Goal: Ask a question: Seek information or help from site administrators or community

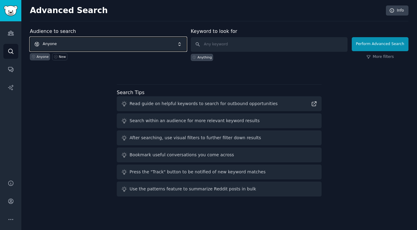
click at [127, 43] on span "Anyone" at bounding box center [108, 44] width 157 height 14
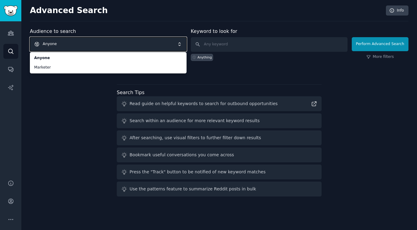
click at [63, 120] on div "Audience to search Anyone Anyone Marketer Anyone New Keyword to look for Anythi…" at bounding box center [219, 113] width 379 height 171
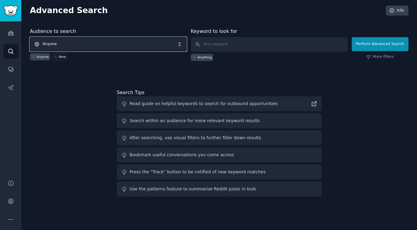
click at [158, 42] on span "Anyone" at bounding box center [108, 44] width 157 height 14
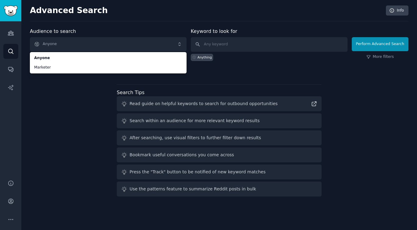
click at [52, 106] on div "Audience to search Anyone Anyone Marketer Anyone New Keyword to look for Anythi…" at bounding box center [219, 113] width 379 height 171
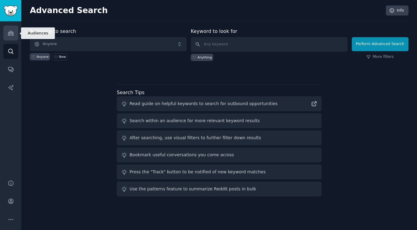
click at [10, 34] on icon "Sidebar" at bounding box center [11, 33] width 6 height 6
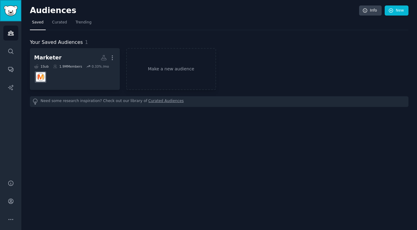
click at [14, 12] on img "Sidebar" at bounding box center [11, 10] width 14 height 11
click at [168, 84] on link "Make a new audience" at bounding box center [171, 69] width 90 height 42
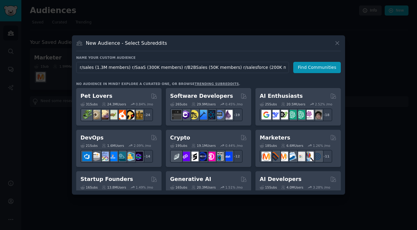
scroll to position [0, 59]
type input "r/sales (1.3M members) r/SaaS (300K members) r/B2BSales (50K members) r/salesfo…"
click at [333, 75] on div "Name your custom audience Audience Name r/sales (1.3M members) r/SaaS (300K mem…" at bounding box center [208, 122] width 265 height 135
click at [331, 70] on button "Find Communities" at bounding box center [317, 67] width 48 height 11
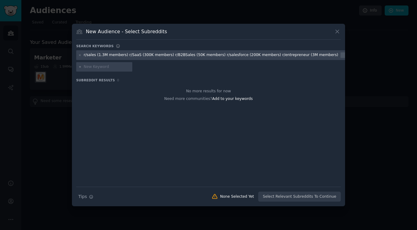
click at [302, 52] on div "r/sales (1.3M members) r/SaaS (300K members) r/B2BSales (50K members) r/salesfo…" at bounding box center [211, 54] width 255 height 5
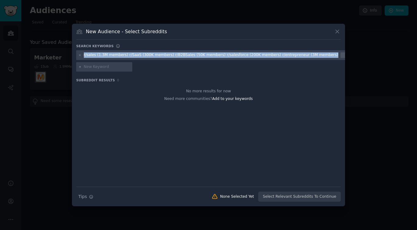
click at [302, 52] on div "r/sales (1.3M members) r/SaaS (300K members) r/B2BSales (50K members) r/salesfo…" at bounding box center [211, 54] width 255 height 5
click at [301, 52] on div "r/sales (1.3M members) r/SaaS (300K members) r/B2BSales (50K members) r/salesfo…" at bounding box center [217, 55] width 283 height 10
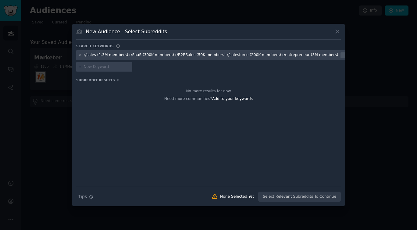
click at [297, 53] on div "r/sales (1.3M members) r/SaaS (300K members) r/B2BSales (50K members) r/salesfo…" at bounding box center [211, 54] width 255 height 5
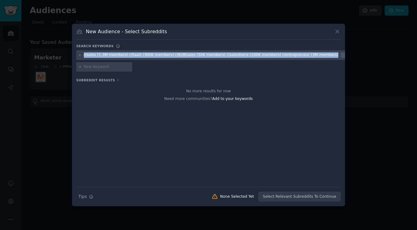
click at [297, 53] on div "r/sales (1.3M members) r/SaaS (300K members) r/B2BSales (50K members) r/salesfo…" at bounding box center [211, 54] width 255 height 5
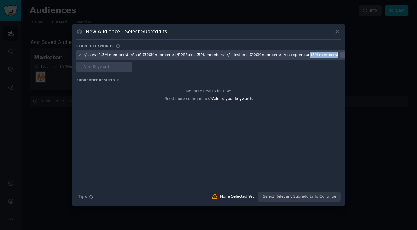
click at [294, 55] on div "r/sales (1.3M members) r/SaaS (300K members) r/B2BSales (50K members) r/salesfo…" at bounding box center [211, 54] width 255 height 5
click at [81, 54] on icon at bounding box center [79, 55] width 3 height 3
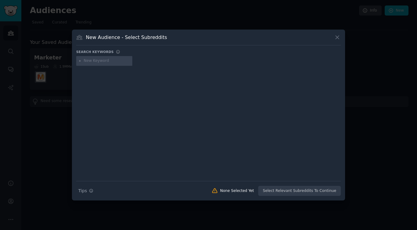
click at [83, 59] on div at bounding box center [104, 61] width 56 height 10
click at [98, 61] on input "text" at bounding box center [107, 60] width 46 height 5
paste input "sales"
type input "sales"
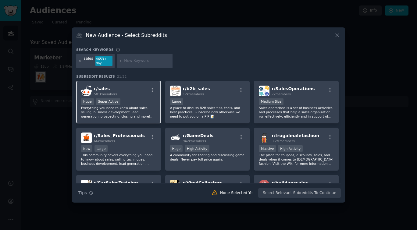
click at [138, 104] on div "Huge Super Active" at bounding box center [118, 102] width 75 height 8
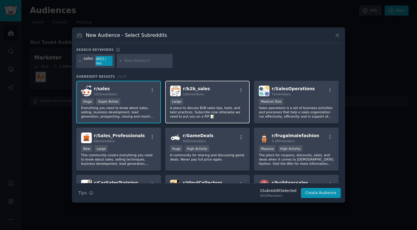
click at [195, 101] on div "10,000 - 100,000 members Large" at bounding box center [207, 102] width 75 height 8
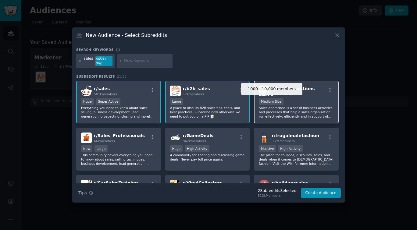
click at [276, 103] on div "Medium Size" at bounding box center [271, 101] width 25 height 6
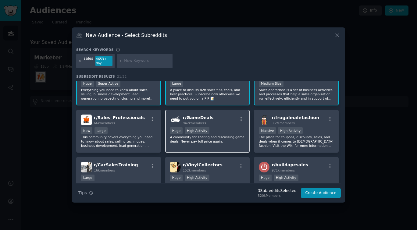
scroll to position [26, 0]
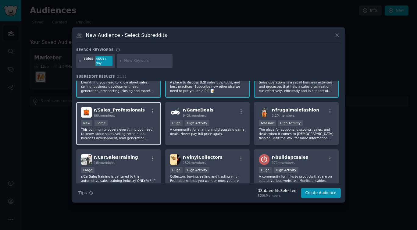
click at [123, 124] on div "New Large" at bounding box center [118, 124] width 75 height 8
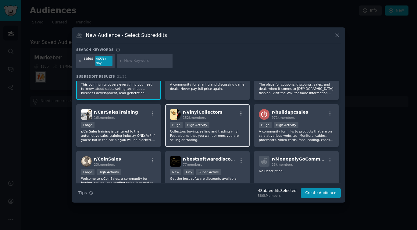
scroll to position [71, 0]
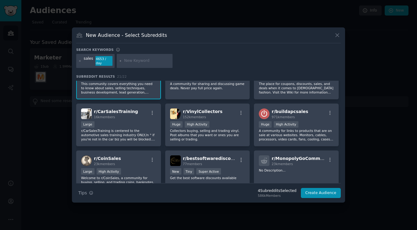
click at [141, 61] on input "text" at bounding box center [147, 60] width 46 height 5
paste input "B2BSales"
type input "B2BSales\"
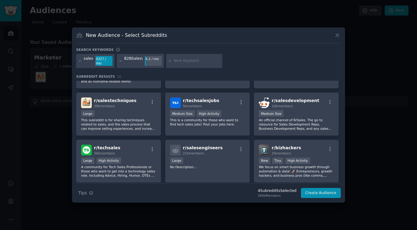
scroll to position [227, 0]
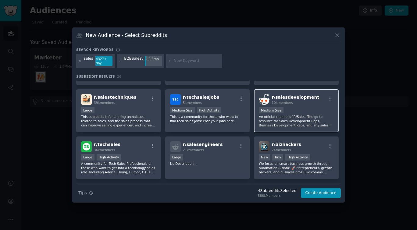
click at [301, 124] on p "An official channel of R/Sales. The go to resource for Sales Development Reps, …" at bounding box center [296, 121] width 75 height 13
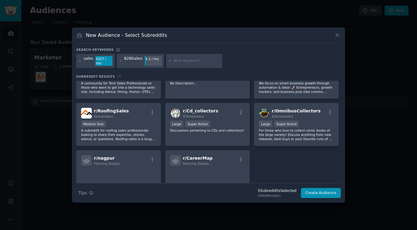
scroll to position [314, 0]
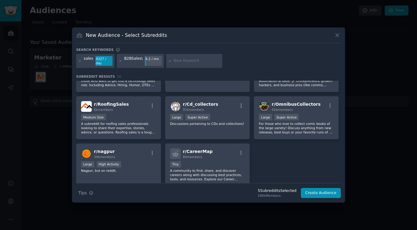
click at [178, 62] on input "text" at bounding box center [197, 60] width 46 height 5
type input "phone sales"
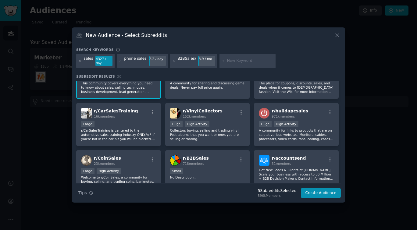
scroll to position [123, 0]
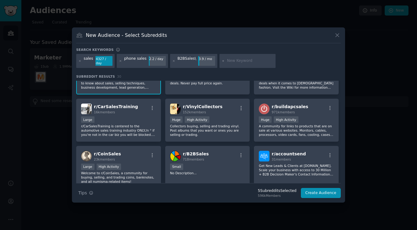
click at [137, 59] on div "phone sales" at bounding box center [135, 61] width 22 height 10
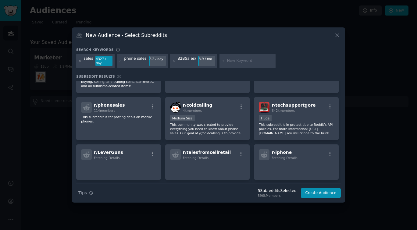
scroll to position [231, 0]
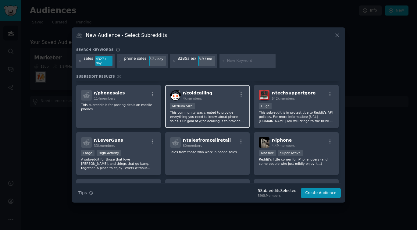
click at [211, 107] on div "1000 - 10,000 members Medium Size" at bounding box center [207, 107] width 75 height 8
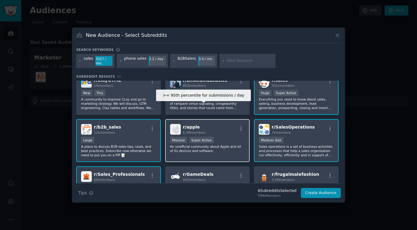
scroll to position [0, 0]
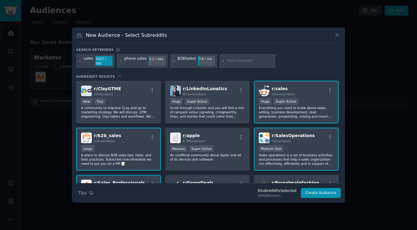
click at [250, 60] on input "text" at bounding box center [250, 60] width 46 height 5
paste input "salesforce"
type input "salesforce"
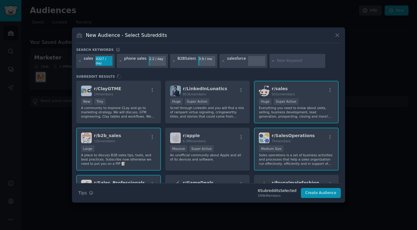
click at [239, 58] on div "salesforce" at bounding box center [236, 61] width 19 height 10
click at [236, 72] on div "Search keywords sales 4327 / day phone sales 2.2 / day B2BSales\ 3.9 / mo sales…" at bounding box center [208, 123] width 265 height 151
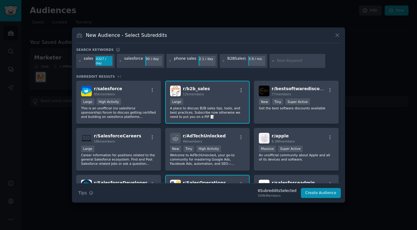
scroll to position [44, 0]
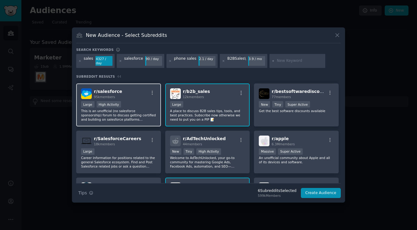
click at [142, 106] on div "Large High Activity" at bounding box center [118, 105] width 75 height 8
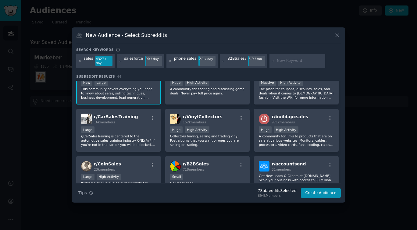
scroll to position [208, 0]
click at [284, 59] on input "text" at bounding box center [300, 60] width 46 height 5
type input "gpng"
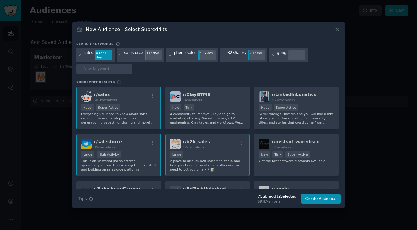
click at [288, 56] on div at bounding box center [296, 55] width 17 height 10
click at [272, 55] on icon at bounding box center [273, 55] width 3 height 3
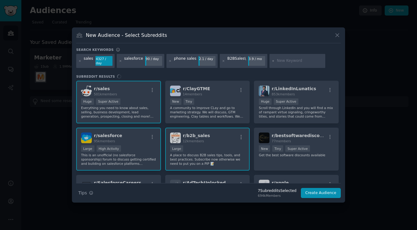
click at [292, 64] on div at bounding box center [297, 61] width 56 height 14
click at [289, 61] on input "text" at bounding box center [300, 60] width 46 height 5
type input "gong"
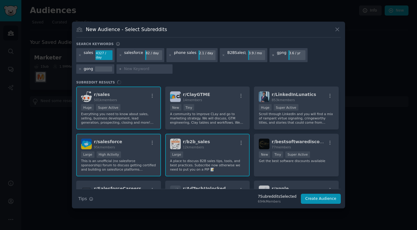
click at [272, 56] on icon at bounding box center [273, 55] width 2 height 2
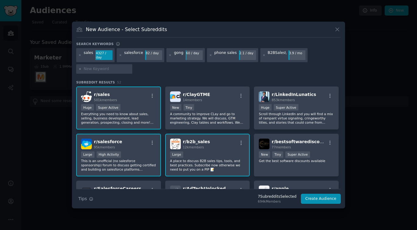
click at [178, 53] on div "gong" at bounding box center [178, 55] width 9 height 10
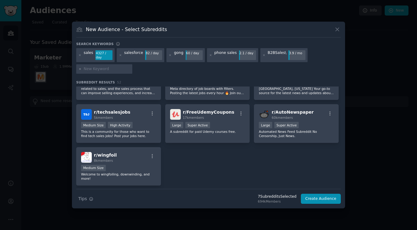
scroll to position [721, 0]
click at [116, 69] on input "text" at bounding box center [107, 68] width 46 height 5
paste input "entrepreneur"
type input "entrepreneur"
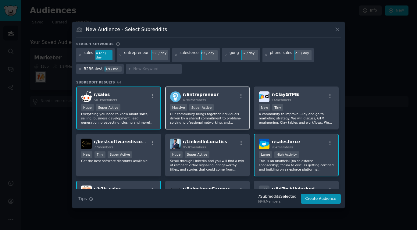
click at [222, 97] on div "r/ Entrepreneur 4.9M members" at bounding box center [207, 96] width 75 height 11
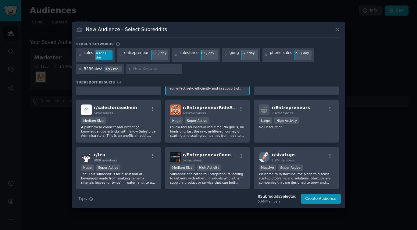
scroll to position [178, 0]
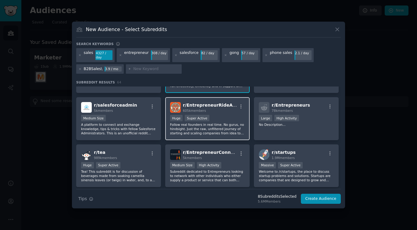
click at [225, 126] on p "Follow real founders in real time. No gurus, no hindsight. Just the raw, unfilt…" at bounding box center [207, 129] width 75 height 13
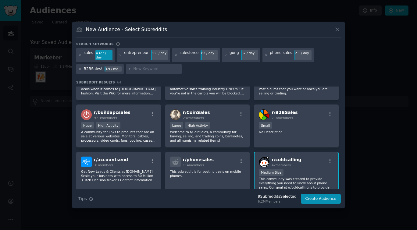
scroll to position [361, 0]
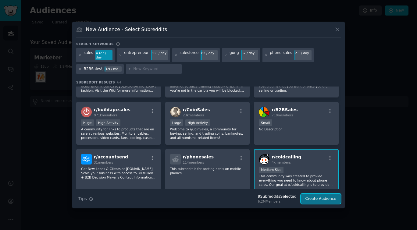
click at [323, 196] on button "Create Audience" at bounding box center [321, 199] width 40 height 10
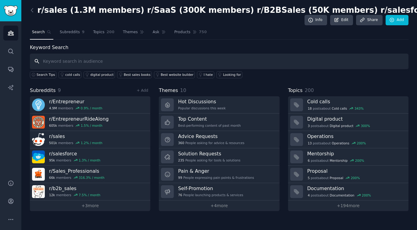
click at [132, 63] on input "text" at bounding box center [219, 62] width 379 height 16
click at [73, 31] on span "Subreddits" at bounding box center [70, 32] width 20 height 5
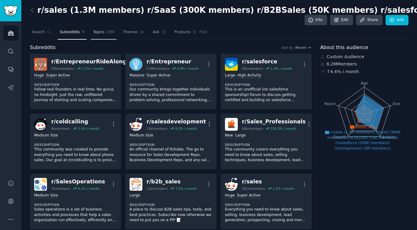
click at [99, 31] on span "Topics" at bounding box center [98, 32] width 11 height 5
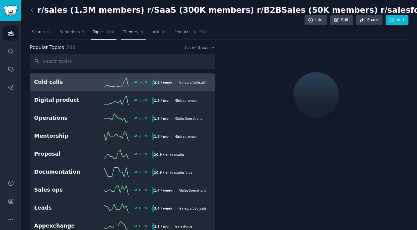
click at [123, 34] on span "Themes" at bounding box center [130, 32] width 15 height 5
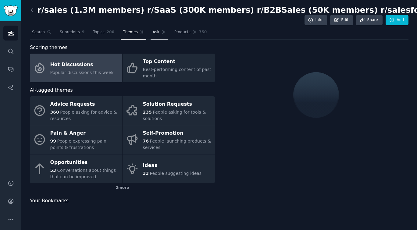
click at [153, 34] on span "Ask" at bounding box center [156, 32] width 7 height 5
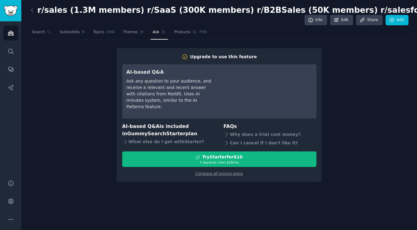
click at [179, 110] on div "AI-based Q&A Ask any question to your audience, and receive a relevant and rece…" at bounding box center [169, 92] width 86 height 46
click at [180, 35] on link "Products 750" at bounding box center [190, 33] width 37 height 12
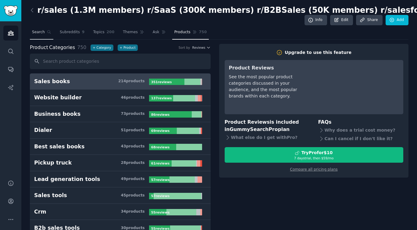
click at [38, 35] on link "Search" at bounding box center [41, 33] width 23 height 12
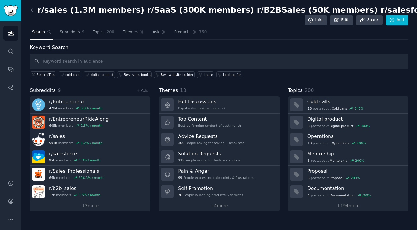
click at [89, 62] on input "text" at bounding box center [219, 62] width 379 height 16
click at [14, 50] on link "Search" at bounding box center [10, 51] width 15 height 15
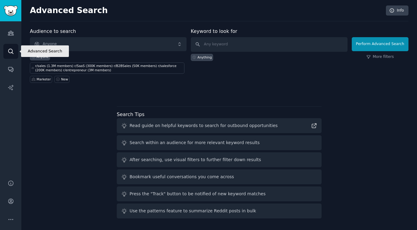
click at [14, 50] on link "Search" at bounding box center [10, 51] width 15 height 15
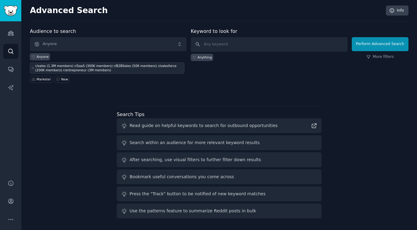
click at [64, 67] on div "r/sales (1.3M members) r/SaaS (300K members) r/B2BSales (50K members) r/salesfo…" at bounding box center [109, 68] width 148 height 9
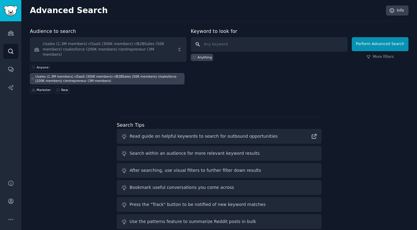
paste input ""Gong" AND (expensive OR frustrated OR "doesn't work")"
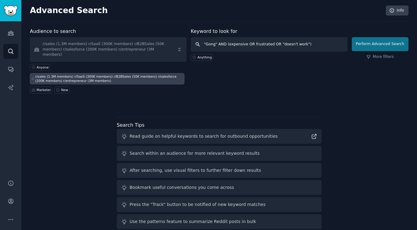
type input ""Gong" AND (expensive OR frustrated OR "doesn't work")"
click at [365, 46] on button "Perform Advanced Search" at bounding box center [380, 44] width 57 height 14
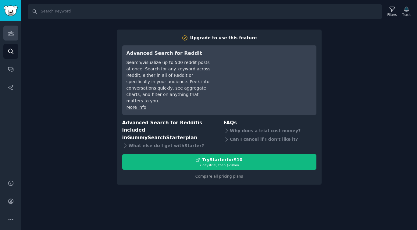
click at [10, 37] on link "Audiences" at bounding box center [10, 33] width 15 height 15
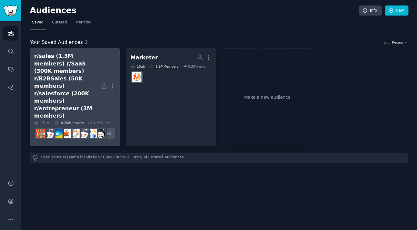
click at [85, 78] on div "r/sales (1.3M members) r/SaaS (300K members) r/B2BSales (50K members) r/salesfo…" at bounding box center [67, 85] width 66 height 67
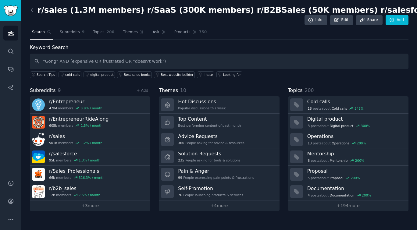
type input ""Gong" AND (expensive OR frustrated OR "doesn't work")"
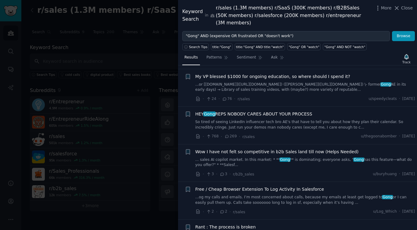
scroll to position [82, 0]
click at [297, 148] on span "Wow I have not felt so competitive in b2b Sales land till now (Helps Needed)" at bounding box center [276, 151] width 163 height 6
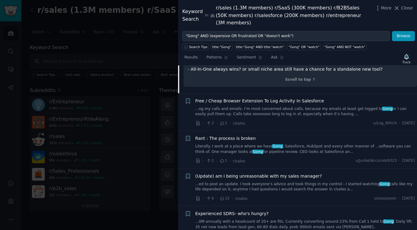
scroll to position [352, 0]
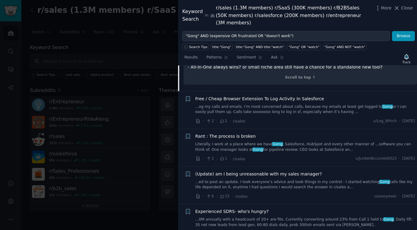
click at [318, 142] on link "Literally. I work at a place where we have Gong , Salesforce, HubSpot and every…" at bounding box center [305, 147] width 220 height 11
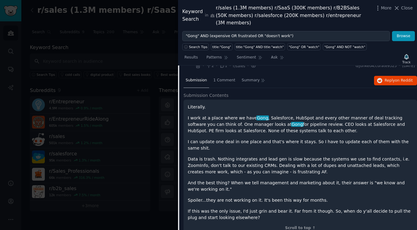
scroll to position [269, 0]
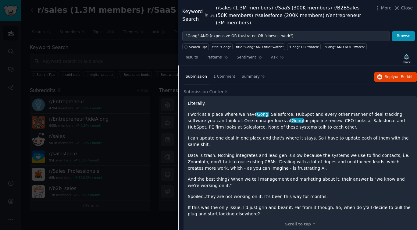
click at [163, 47] on div at bounding box center [208, 115] width 417 height 230
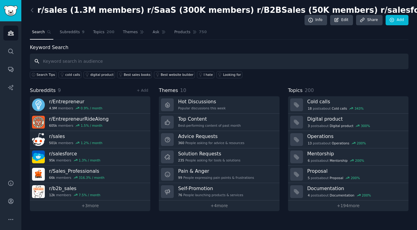
click at [136, 62] on input "text" at bounding box center [219, 62] width 379 height 16
paste input ""sales coaching" AND (broken OR useless OR waste)"
type input ""sales coaching" AND (broken OR useless OR waste)"
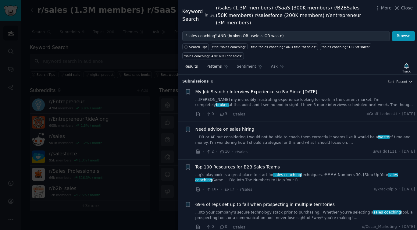
click at [222, 62] on link "Patterns" at bounding box center [217, 68] width 26 height 12
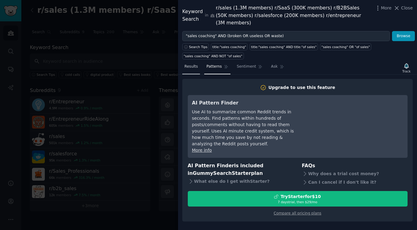
click at [193, 64] on span "Results" at bounding box center [190, 66] width 13 height 5
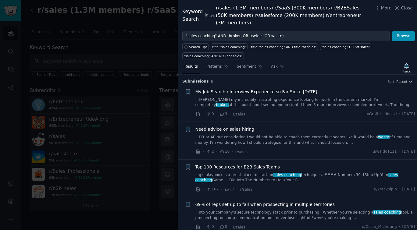
click at [278, 97] on link "...[PERSON_NAME] my incredibly frustrating experience looking for work in the c…" at bounding box center [305, 102] width 220 height 11
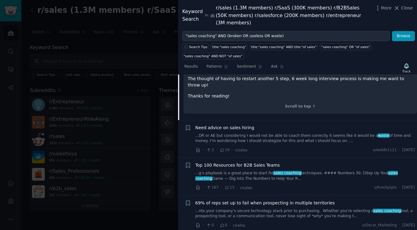
scroll to position [419, 0]
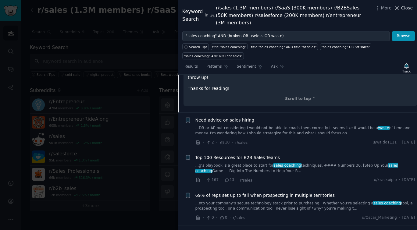
click at [407, 6] on span "Close" at bounding box center [407, 8] width 12 height 6
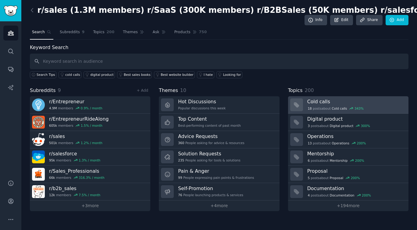
click at [372, 101] on h3 "Cold calls" at bounding box center [355, 101] width 97 height 6
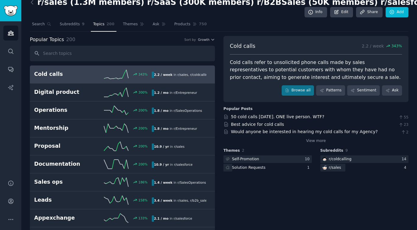
scroll to position [12, 0]
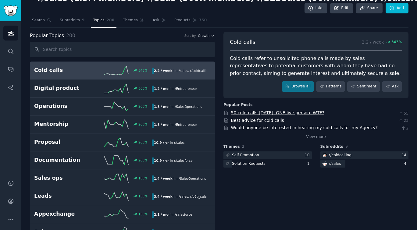
click at [294, 112] on link "50 cold calls [DATE]. ONE live person. WTF?" at bounding box center [277, 112] width 93 height 5
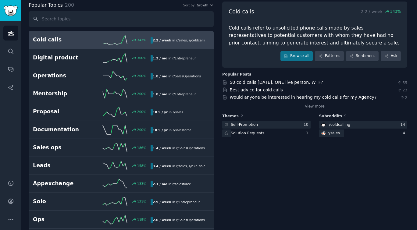
scroll to position [41, 0]
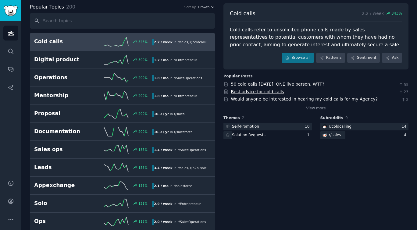
click at [240, 92] on link "Best advice for cold calls" at bounding box center [257, 91] width 53 height 5
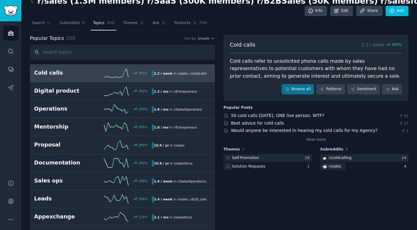
scroll to position [0, 0]
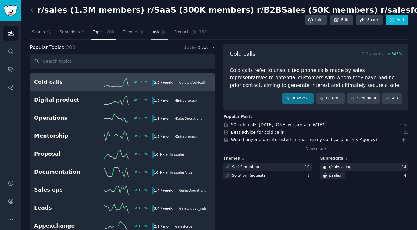
click at [157, 30] on span "Ask" at bounding box center [156, 32] width 7 height 5
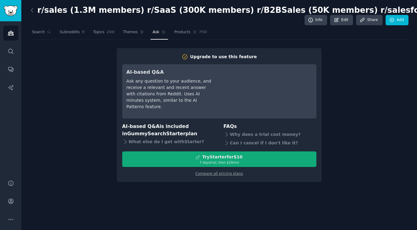
click at [213, 157] on div "Try Starter for $10" at bounding box center [222, 157] width 40 height 6
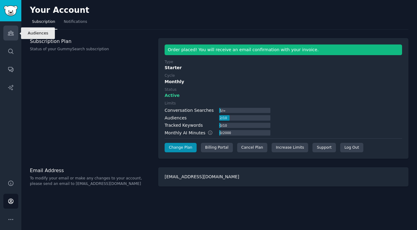
click at [13, 31] on icon "Sidebar" at bounding box center [11, 33] width 6 height 6
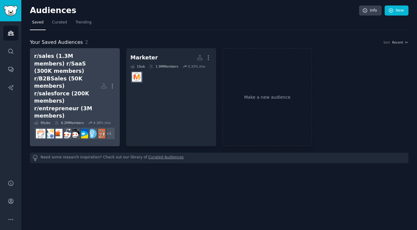
click at [73, 98] on div "r/sales (1.3M members) r/SaaS (300K members) r/B2BSales (50K members) r/salesfo…" at bounding box center [67, 85] width 66 height 67
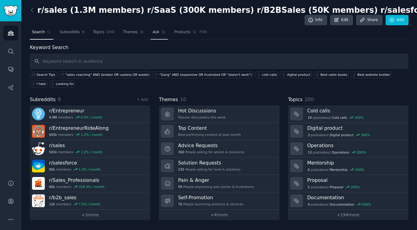
click at [158, 34] on link "Ask" at bounding box center [159, 33] width 17 height 12
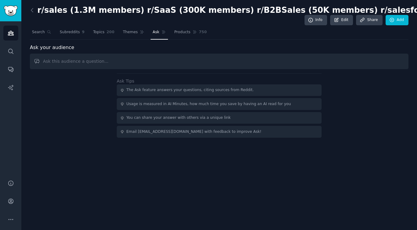
click at [163, 66] on input "text" at bounding box center [219, 62] width 379 height 16
paste input "What are people saying about Gong being too expensive or not working properly i…"
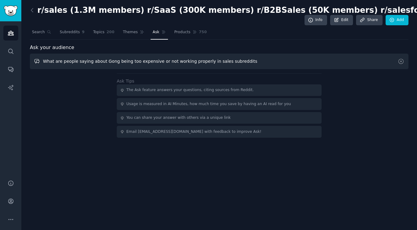
type input "What are people saying about Gong being too expensive or not working properly i…"
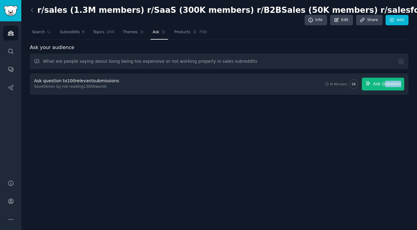
drag, startPoint x: 384, startPoint y: 94, endPoint x: 385, endPoint y: 85, distance: 8.9
click at [385, 85] on div "Ask question to 100 relevant submissions Save 56 min by not reading 13600 words…" at bounding box center [219, 83] width 379 height 21
click at [385, 85] on span "Ask Question" at bounding box center [387, 84] width 28 height 6
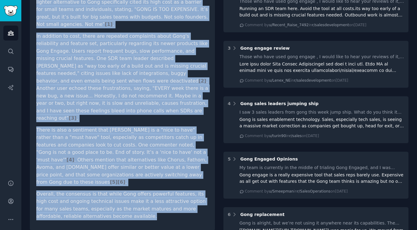
scroll to position [206, 0]
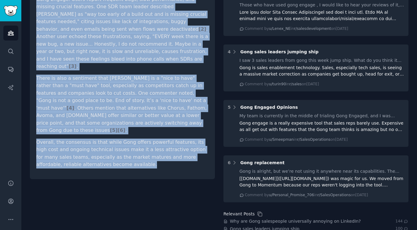
drag, startPoint x: 37, startPoint y: 50, endPoint x: 173, endPoint y: 132, distance: 158.7
click at [173, 132] on div "What are people saying about Gong being too expensive or not working properly i…" at bounding box center [122, 26] width 185 height 308
copy article "Many Reddit users in sales-focused subreddits express concerns about Gong being…"
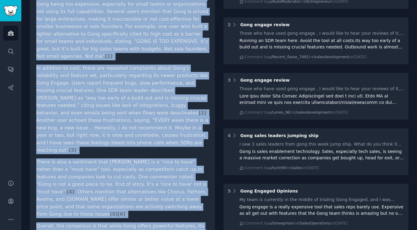
scroll to position [0, 0]
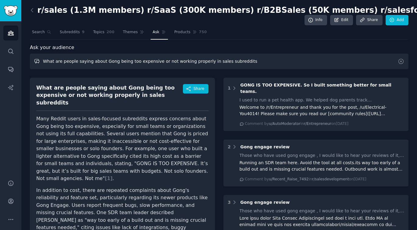
click at [208, 61] on input "What are people saying about Gong being too expensive or not working properly i…" at bounding box center [219, 62] width 379 height 16
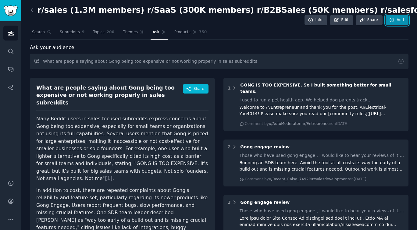
click at [394, 18] on link "Add" at bounding box center [397, 20] width 23 height 10
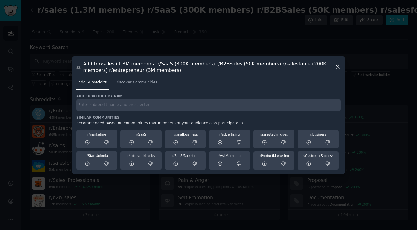
click at [336, 65] on icon at bounding box center [337, 67] width 6 height 6
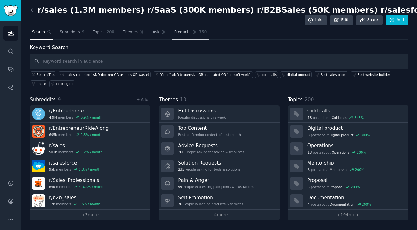
click at [187, 27] on link "Products 750" at bounding box center [190, 33] width 37 height 12
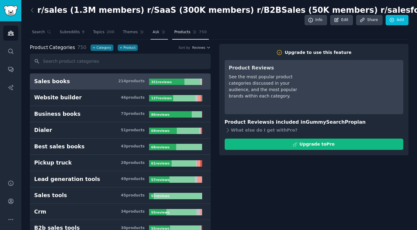
click at [164, 31] on icon at bounding box center [164, 32] width 4 height 4
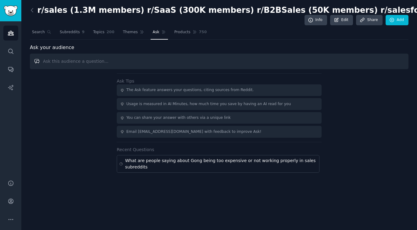
paste input "Show me posts where people discuss problems with Chorus or why they're switchin…"
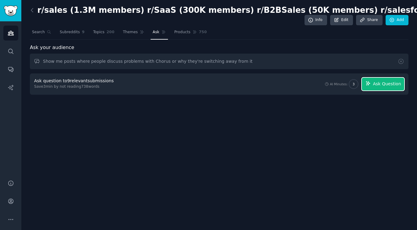
click at [384, 84] on span "Ask Question" at bounding box center [387, 84] width 28 height 6
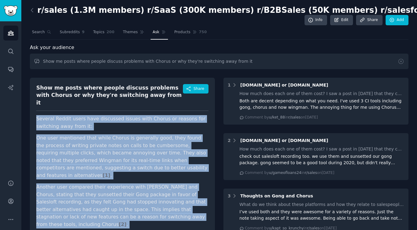
drag, startPoint x: 158, startPoint y: 187, endPoint x: 36, endPoint y: 114, distance: 142.4
click at [36, 114] on div "Show me posts where people discuss problems with Chorus or why they're switchin…" at bounding box center [122, 196] width 185 height 237
copy article "Several Reddit users have discussed issues with Chorus or reasons for switching…"
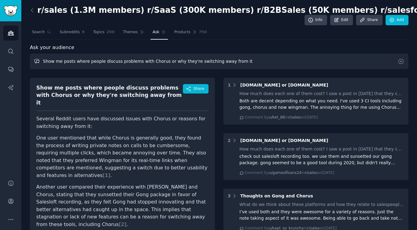
click at [159, 64] on input "Show me posts where people discuss problems with Chorus or why they're switchin…" at bounding box center [219, 62] width 379 height 16
paste input "Find discussions about conversation intelligence software complaints and issues"
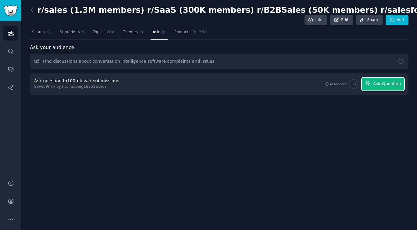
click at [379, 84] on span "Ask Question" at bounding box center [387, 84] width 28 height 6
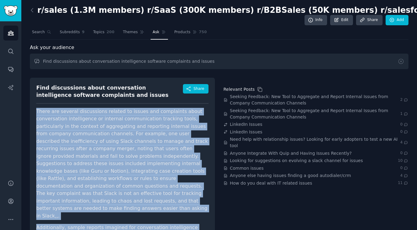
drag, startPoint x: 100, startPoint y: 202, endPoint x: 37, endPoint y: 111, distance: 110.8
copy article "There are several discussions related to issues and complaints about conversati…"
click at [147, 140] on p "There are several discussions related to issues and complaints about conversati…" at bounding box center [122, 164] width 172 height 112
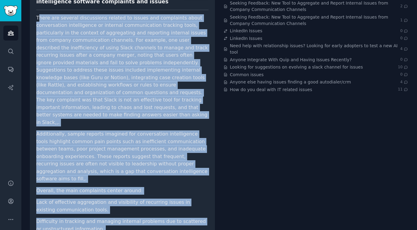
drag, startPoint x: 38, startPoint y: 111, endPoint x: 130, endPoint y: 231, distance: 151.2
click at [130, 230] on html "Audiences Search Conversations AI Reports Help Account More r/sales (1.3M membe…" at bounding box center [208, 115] width 417 height 230
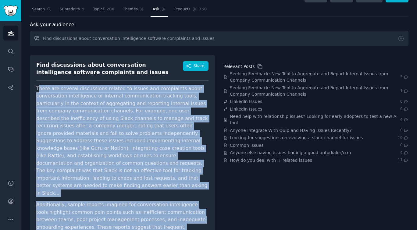
scroll to position [21, 0]
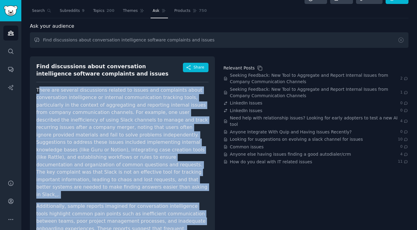
click at [49, 92] on p "There are several discussions related to issues and complaints about conversati…" at bounding box center [122, 143] width 172 height 112
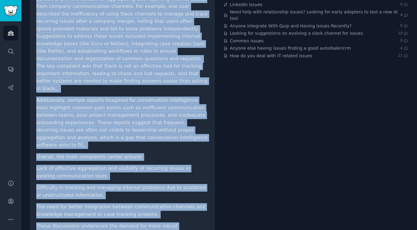
scroll to position [142, 0]
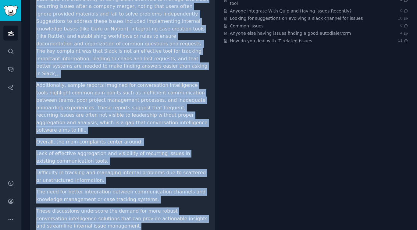
drag, startPoint x: 37, startPoint y: 90, endPoint x: 119, endPoint y: 203, distance: 139.4
click at [119, 203] on article "There are several discussions related to issues and complaints about conversati…" at bounding box center [122, 98] width 172 height 265
copy article "There are several discussions related to issues and complaints about conversati…"
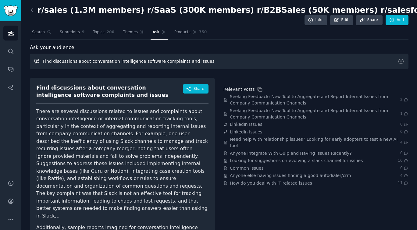
click at [172, 55] on input "Find discussions about conversation intelligence software complaints and issues" at bounding box center [219, 62] width 379 height 16
paste input "What do salespeople hate about call recording tools and software?"
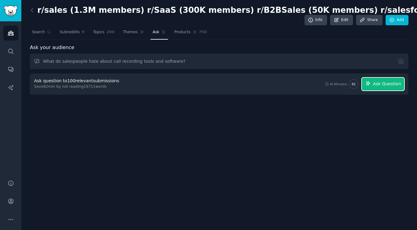
click at [380, 84] on span "Ask Question" at bounding box center [387, 84] width 28 height 6
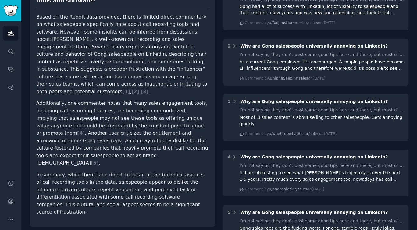
scroll to position [105, 0]
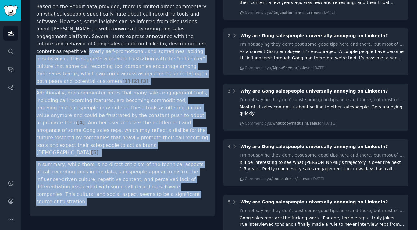
drag, startPoint x: 148, startPoint y: 182, endPoint x: 113, endPoint y: 42, distance: 143.8
click at [113, 42] on article "Based on the Reddit data provided, there is limited direct commentary on what s…" at bounding box center [122, 104] width 172 height 203
click at [179, 114] on p "Additionally, one commenter notes that many sales engagement tools, including c…" at bounding box center [122, 122] width 172 height 67
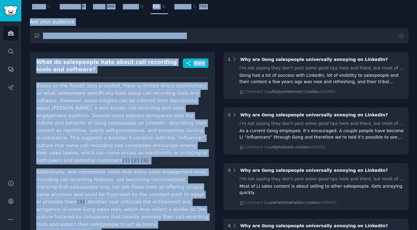
scroll to position [0, 0]
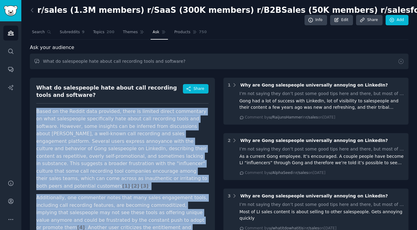
drag, startPoint x: 147, startPoint y: 179, endPoint x: 37, endPoint y: 112, distance: 129.2
click at [37, 112] on article "Based on the Reddit data provided, there is limited direct commentary on what s…" at bounding box center [122, 209] width 172 height 203
copy article "Based on the Reddit data provided, there is limited direct commentary on what s…"
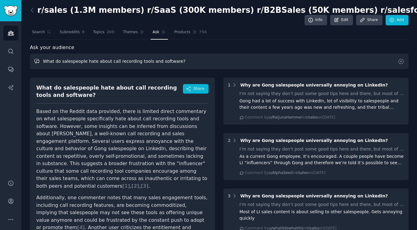
click at [175, 63] on input "What do salespeople hate about call recording tools and software?" at bounding box center [219, 62] width 379 height 16
paste input "Show me posts where sales teams complain that sales coaching is broken, useless…"
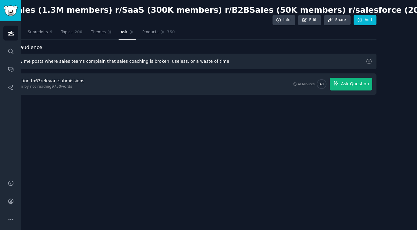
scroll to position [0, 33]
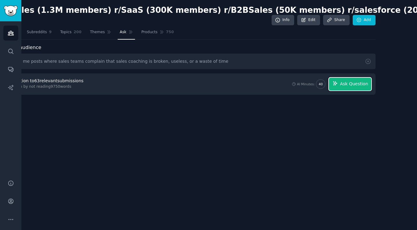
click at [362, 87] on span "Ask Question" at bounding box center [354, 84] width 28 height 6
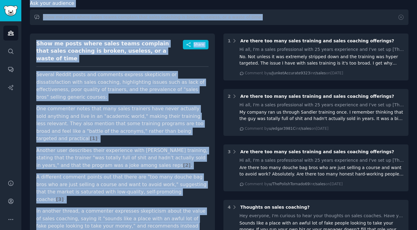
scroll to position [39, 0]
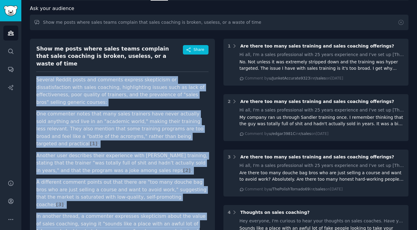
drag, startPoint x: 196, startPoint y: 152, endPoint x: 37, endPoint y: 74, distance: 176.9
click at [37, 74] on div "Show me posts where sales teams complain that sales coaching is broken, useless…" at bounding box center [122, 180] width 185 height 283
copy article "Several Reddit posts and comments express skepticism or dissatisfaction with sa…"
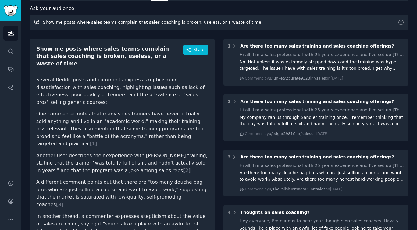
click at [109, 24] on input "Show me posts where sales teams complain that sales coaching is broken, useless…" at bounding box center [219, 23] width 379 height 16
paste input "Find threads where people say sales training doesn't work or is ineffectiv"
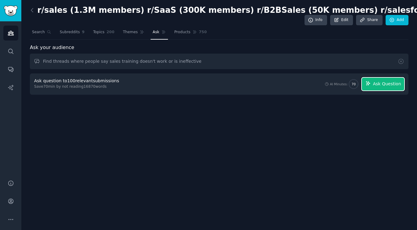
click at [387, 86] on span "Ask Question" at bounding box center [387, 84] width 28 height 6
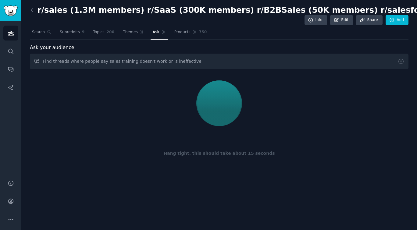
click at [220, 70] on div "Ask your audience Find threads where people say sales training doesn't work or …" at bounding box center [219, 110] width 379 height 132
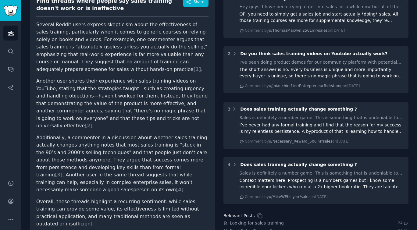
scroll to position [80, 0]
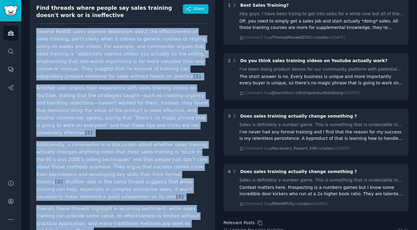
drag, startPoint x: 193, startPoint y: 212, endPoint x: 37, endPoint y: 33, distance: 237.0
click at [37, 33] on article "Several Reddit users express skepticism about the effectiveness of sales traini…" at bounding box center [122, 131] width 172 height 207
copy article "Several Reddit users express skepticism about the effectiveness of sales traini…"
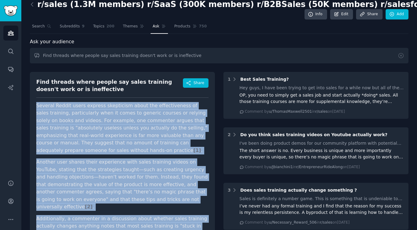
scroll to position [0, 0]
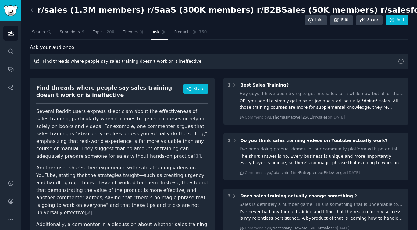
click at [156, 62] on input "Find threads where people say sales training doesn't work or is ineffective" at bounding box center [219, 62] width 379 height 16
paste input "What are sales managers doing wrong with coaching according to Reddit discussio…"
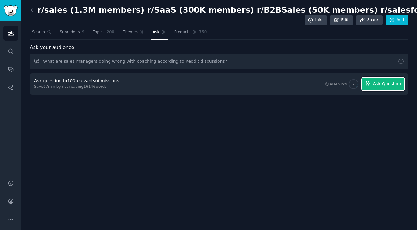
click at [389, 85] on span "Ask Question" at bounding box center [387, 84] width 28 height 6
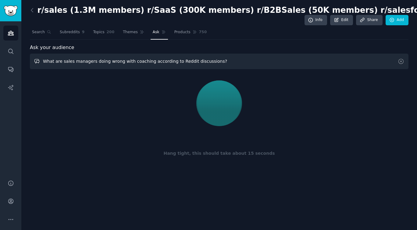
click at [212, 61] on input "What are sales managers doing wrong with coaching according to Reddit discussio…" at bounding box center [219, 62] width 379 height 16
click at [274, 130] on div "Hang tight, this should take about 15 seconds" at bounding box center [219, 124] width 379 height 102
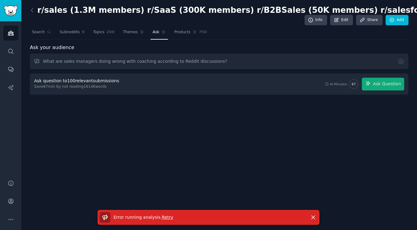
click at [165, 218] on span "Retry" at bounding box center [167, 217] width 11 height 5
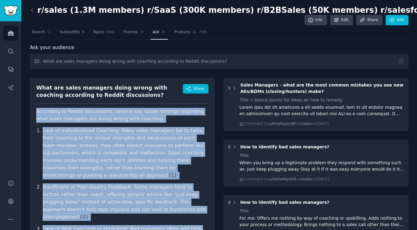
drag, startPoint x: 205, startPoint y: 217, endPoint x: 37, endPoint y: 110, distance: 199.4
copy article "According to Reddit discussions, several key issues emerge regarding what sales…"
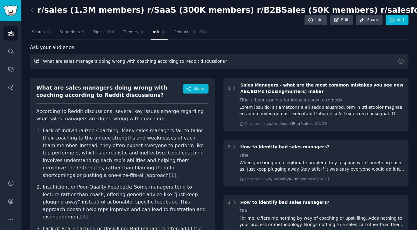
click at [169, 61] on input "What are sales managers doing wrong with coaching according to Reddit discussio…" at bounding box center [219, 62] width 379 height 16
paste input "Show me posts where salespeople are struggling with cold calling and asking for…"
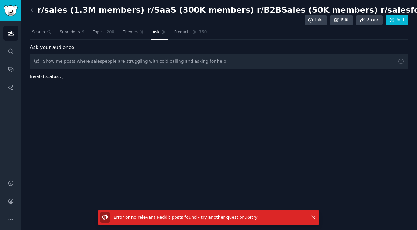
click at [248, 216] on span "Retry" at bounding box center [251, 217] width 11 height 5
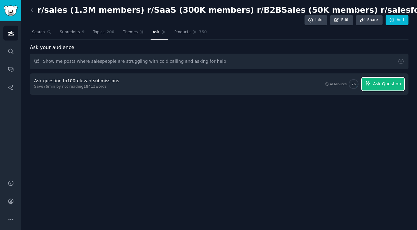
click at [393, 85] on span "Ask Question" at bounding box center [387, 84] width 28 height 6
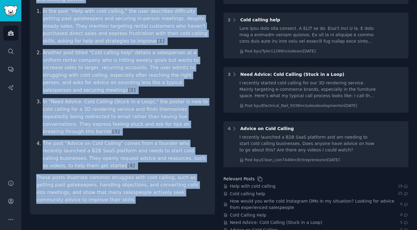
scroll to position [131, 0]
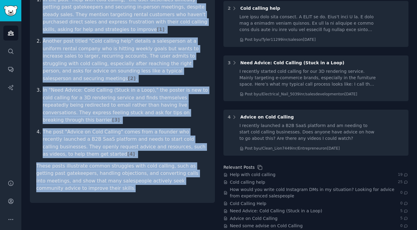
drag, startPoint x: 37, startPoint y: 90, endPoint x: 159, endPoint y: 172, distance: 146.8
click at [159, 172] on div "Show me posts where salespeople are struggling with cold calling and asking for…" at bounding box center [122, 75] width 185 height 256
copy div "Show me posts where salespeople are struggling with cold calling and asking for…"
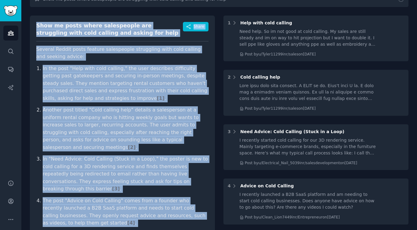
scroll to position [0, 0]
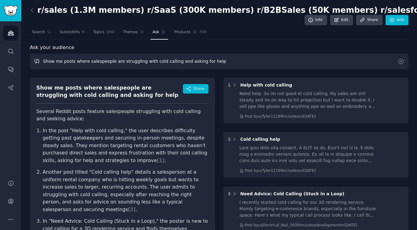
click at [156, 60] on input "Show me posts where salespeople are struggling with cold calling and asking for…" at bounding box center [219, 62] width 379 height 16
paste input "What features do sales teams wish Gong and Chorus had"
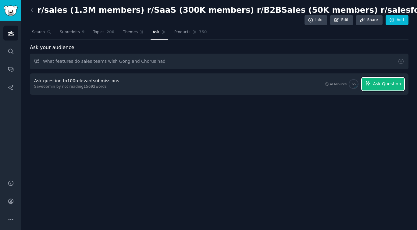
click at [380, 86] on span "Ask Question" at bounding box center [387, 84] width 28 height 6
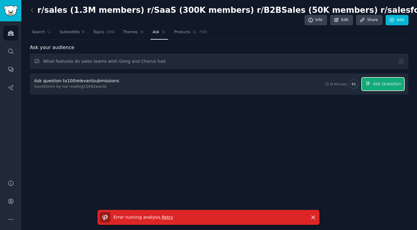
click at [380, 86] on span "Ask Question" at bounding box center [387, 84] width 28 height 6
click at [313, 218] on icon "button" at bounding box center [312, 217] width 3 height 3
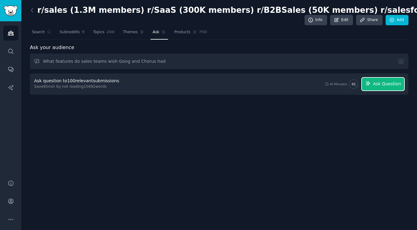
click at [396, 79] on button "Ask Question" at bounding box center [383, 84] width 42 height 13
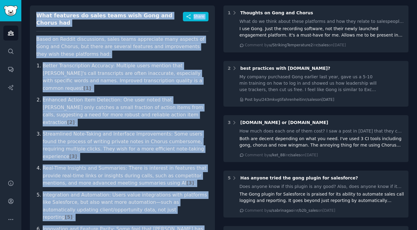
scroll to position [123, 0]
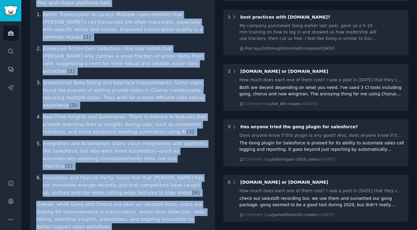
drag, startPoint x: 37, startPoint y: 87, endPoint x: 157, endPoint y: 188, distance: 156.4
click at [157, 188] on div "What features do sales teams wish Gong and Chorus had Share Based on Reddit dis…" at bounding box center [122, 97] width 185 height 287
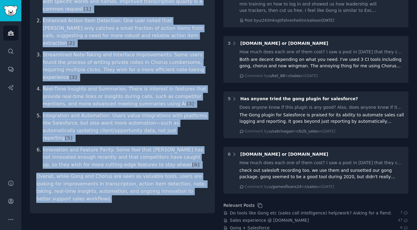
scroll to position [0, 0]
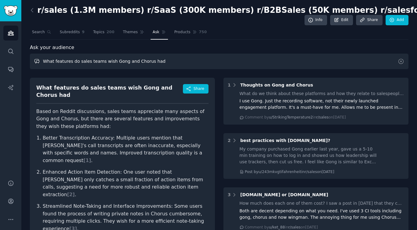
click at [215, 59] on input "What features do sales teams wish Gong and Chorus had" at bounding box center [219, 62] width 379 height 16
paste input "Show me posts where sales reps are frustrated with their current coaching tools"
type input "Show me posts where sales reps are frustrated with their current coaching tools"
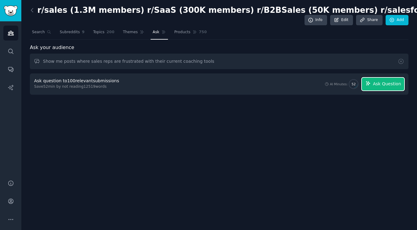
click at [386, 79] on button "Ask Question" at bounding box center [383, 84] width 42 height 13
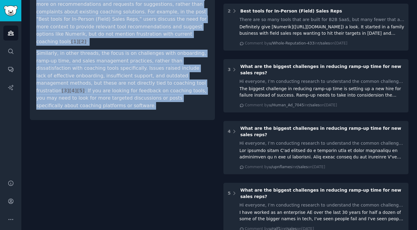
scroll to position [139, 0]
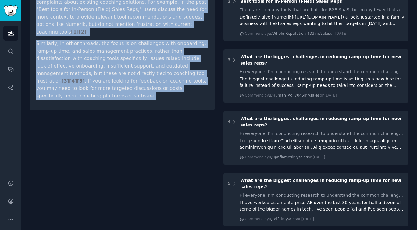
drag, startPoint x: 37, startPoint y: 87, endPoint x: 151, endPoint y: 184, distance: 150.1
click at [151, 184] on div "Show me posts where sales reps are frustrated with their current coaching tools…" at bounding box center [122, 128] width 185 height 388
